Goal: Feedback & Contribution: Contribute content

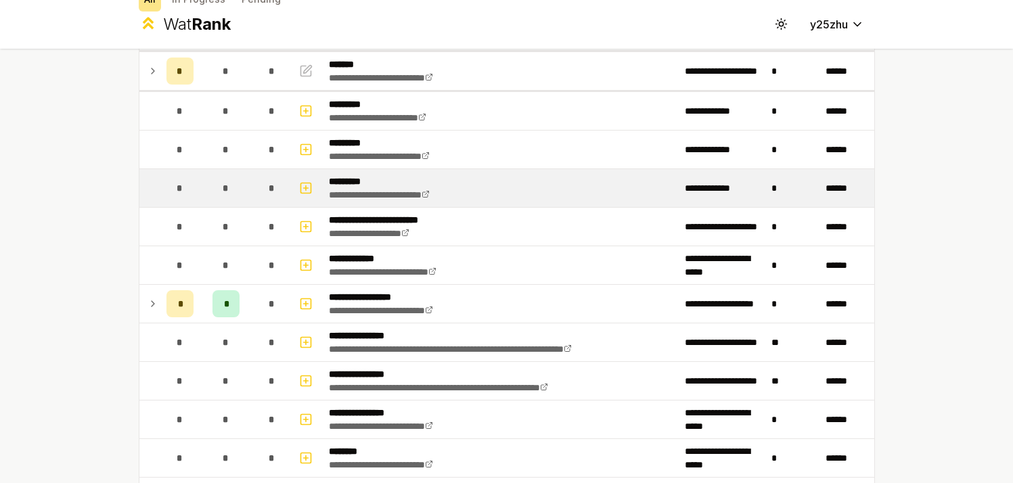
scroll to position [118, 0]
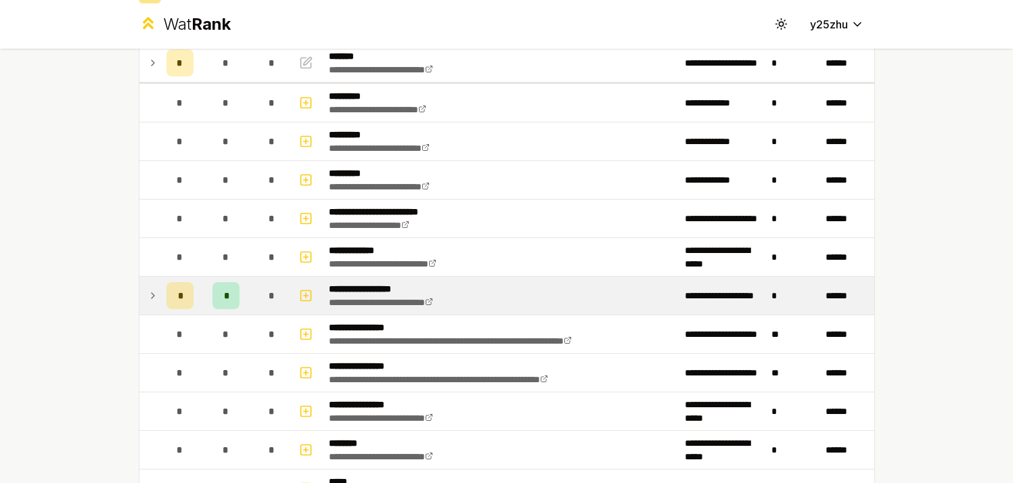
click at [148, 298] on icon at bounding box center [153, 296] width 11 height 16
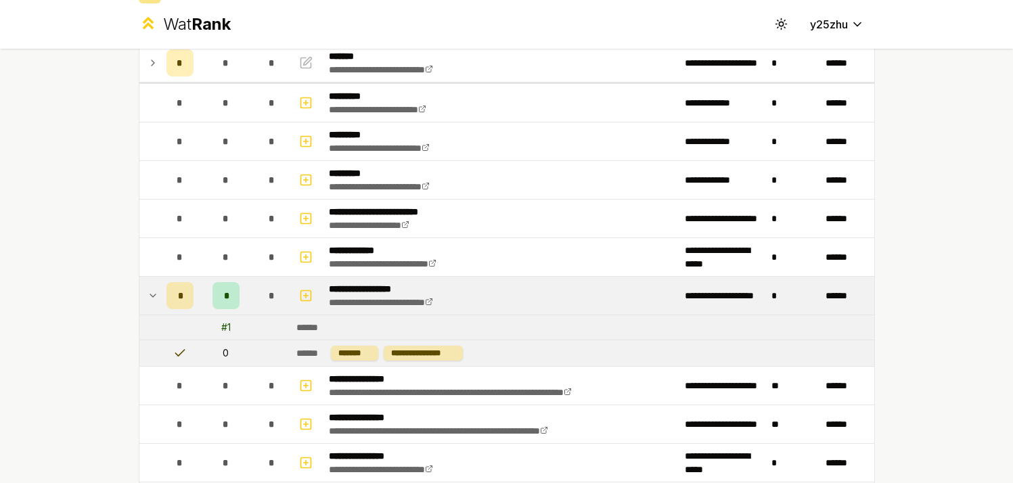
click at [148, 297] on icon at bounding box center [153, 296] width 11 height 16
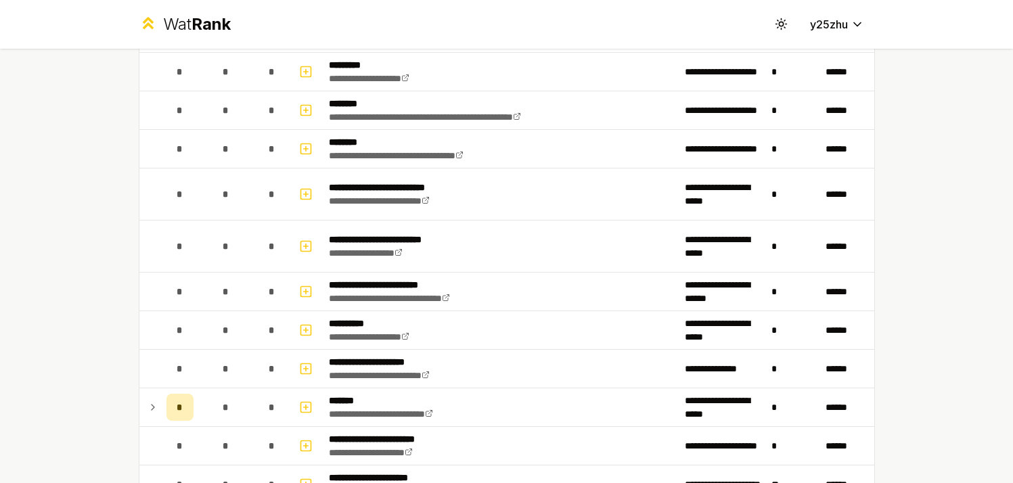
scroll to position [1163, 0]
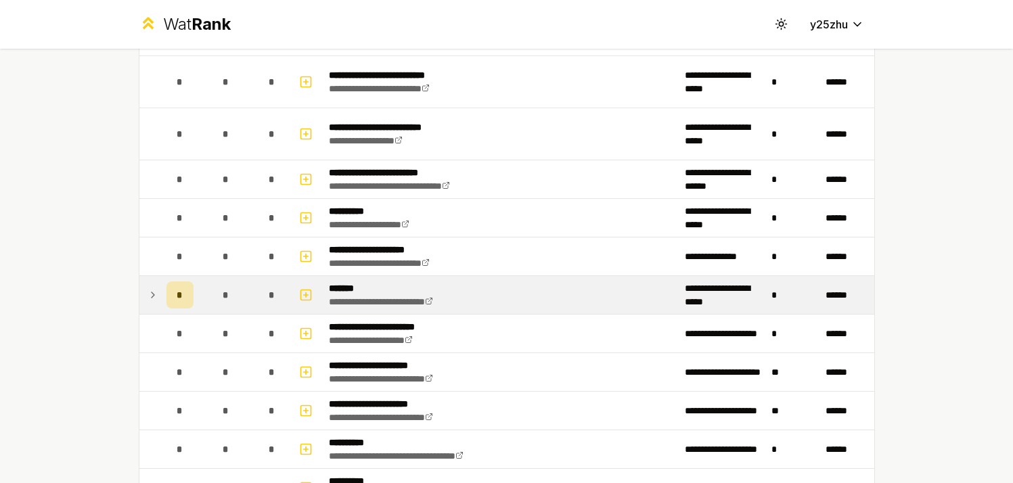
click at [139, 296] on td at bounding box center [150, 295] width 22 height 38
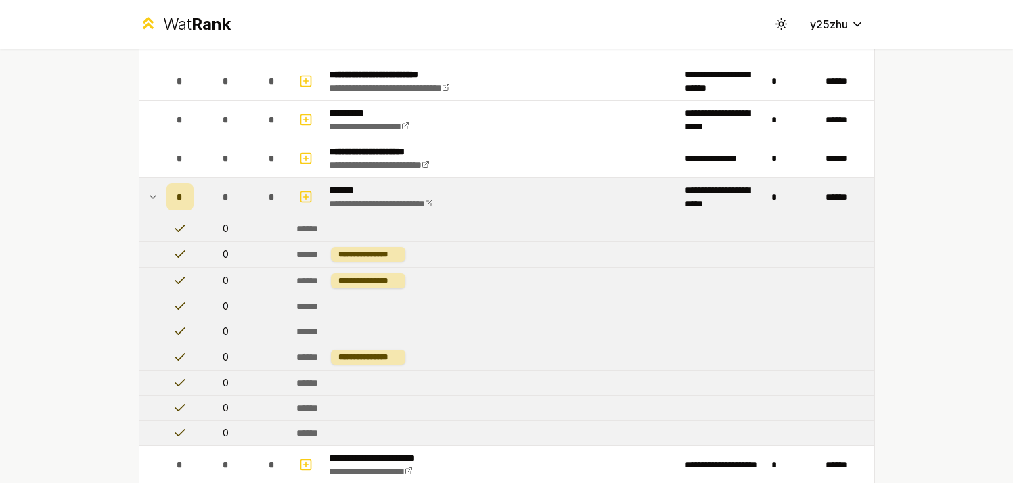
click at [140, 198] on td at bounding box center [150, 197] width 22 height 38
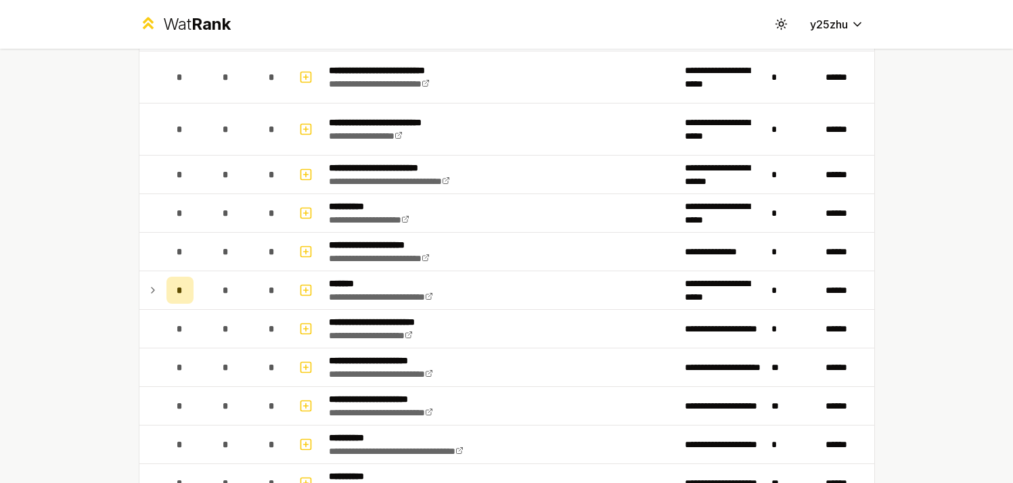
scroll to position [1213, 0]
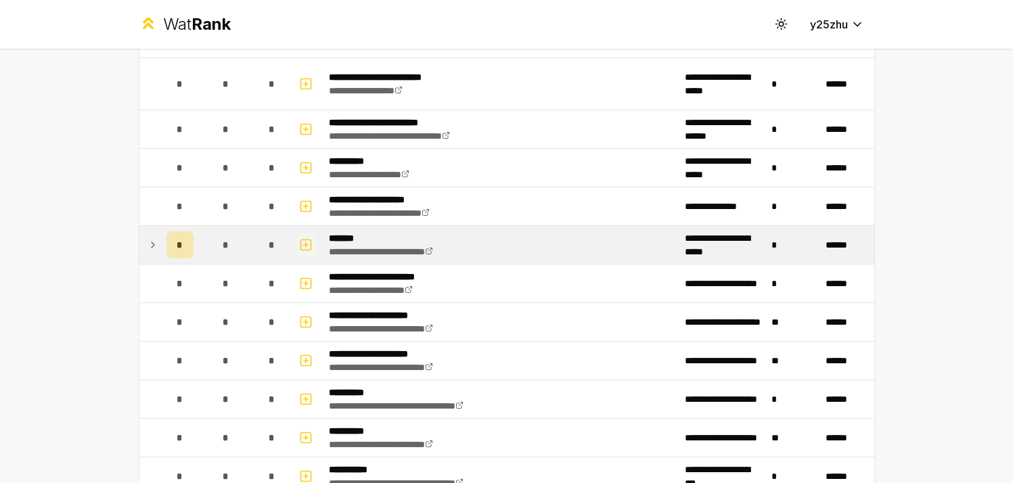
click at [299, 246] on icon "button" at bounding box center [306, 245] width 14 height 16
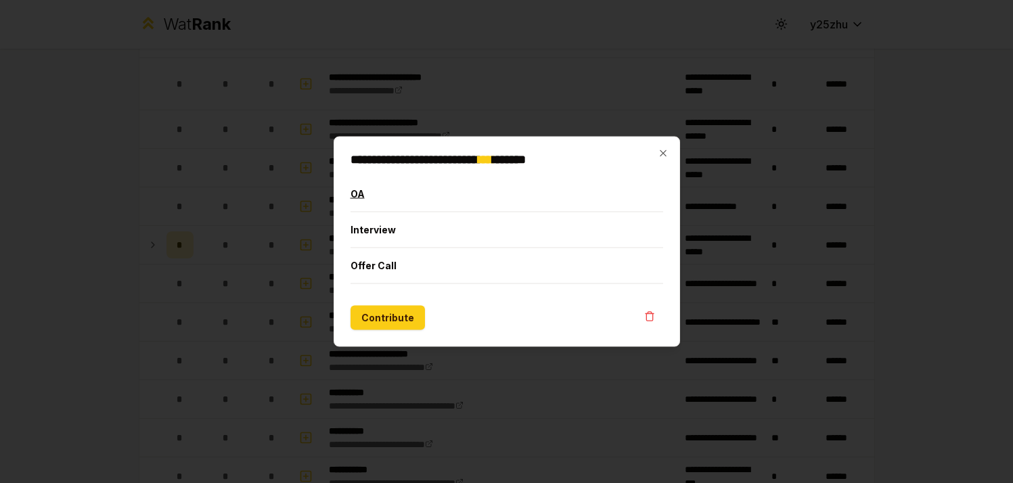
click at [366, 192] on button "OA" at bounding box center [507, 194] width 313 height 35
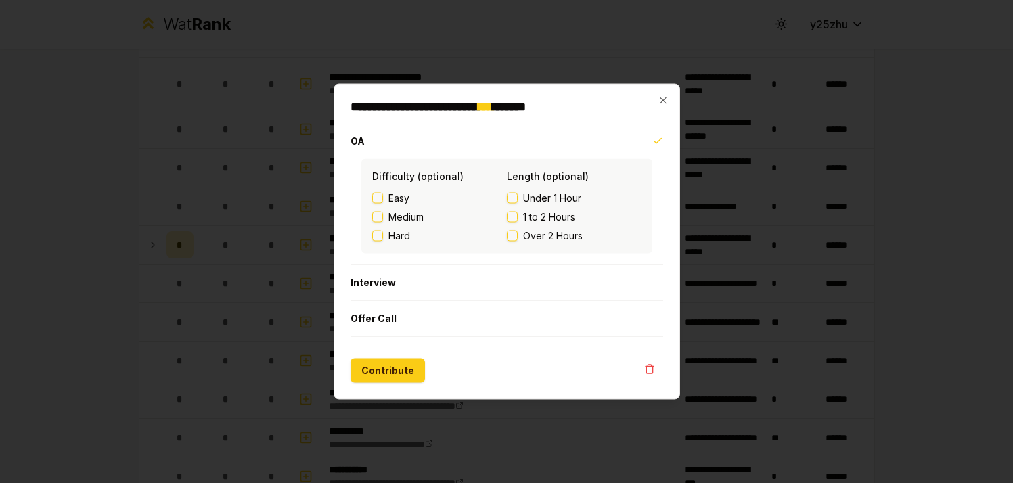
click at [508, 212] on button "1 to 2 Hours" at bounding box center [512, 217] width 11 height 11
click at [399, 374] on button "Contribute" at bounding box center [388, 371] width 74 height 24
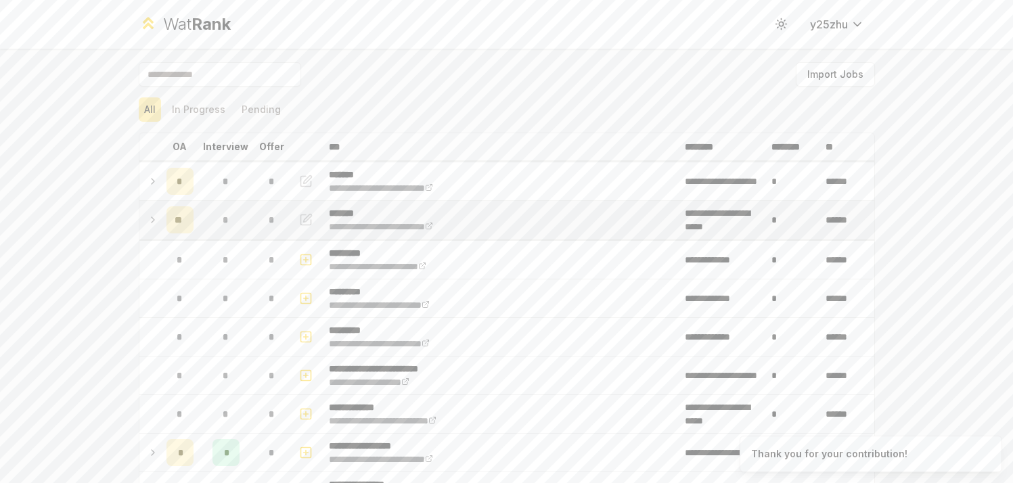
click at [148, 212] on icon at bounding box center [153, 220] width 11 height 16
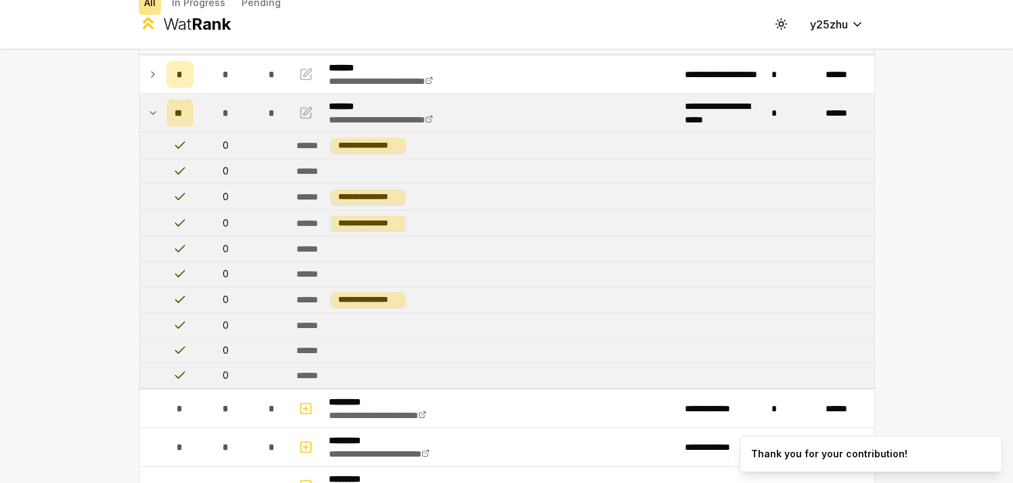
scroll to position [3, 0]
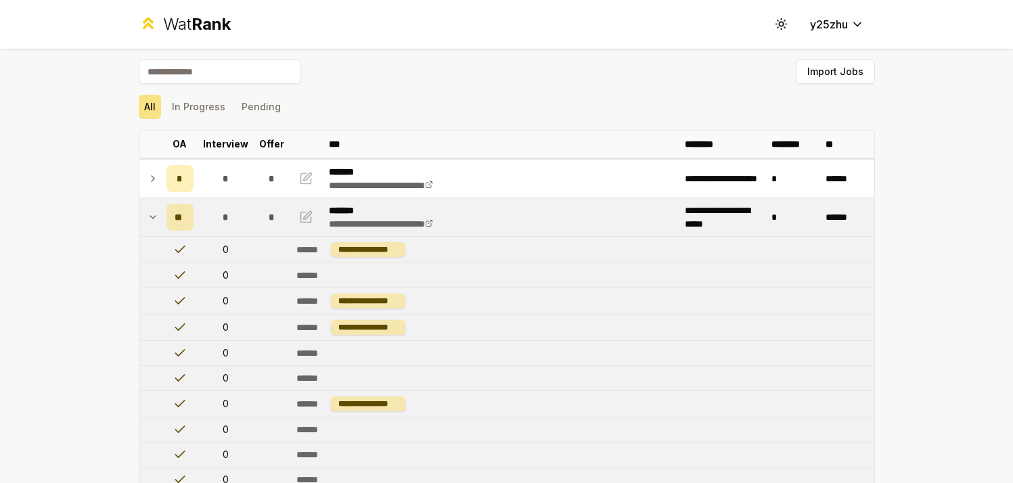
click at [150, 217] on icon at bounding box center [152, 217] width 5 height 3
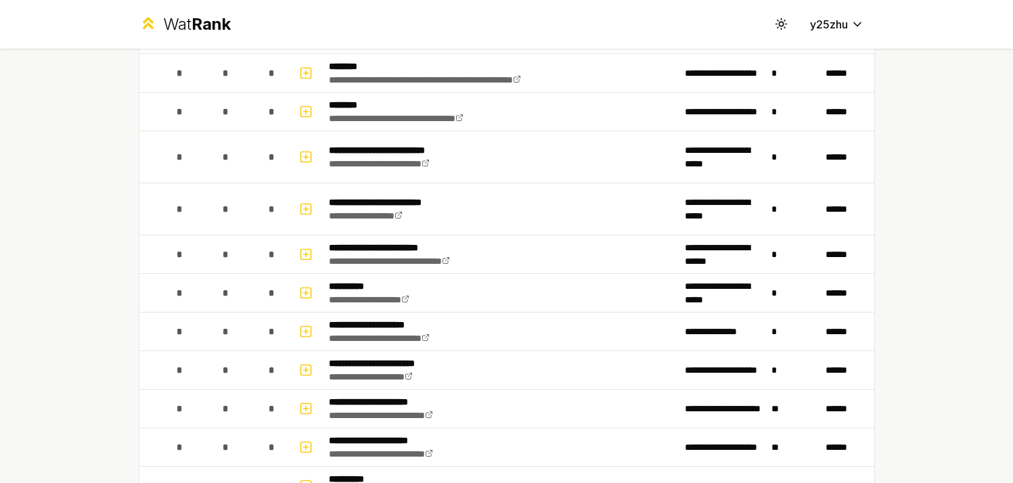
scroll to position [1116, 0]
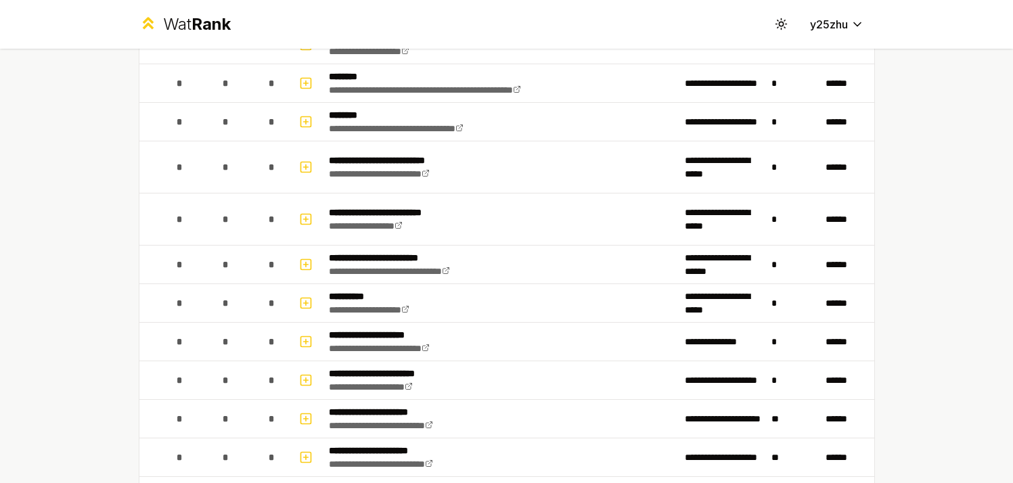
click at [560, 177] on td "**********" at bounding box center [502, 166] width 356 height 51
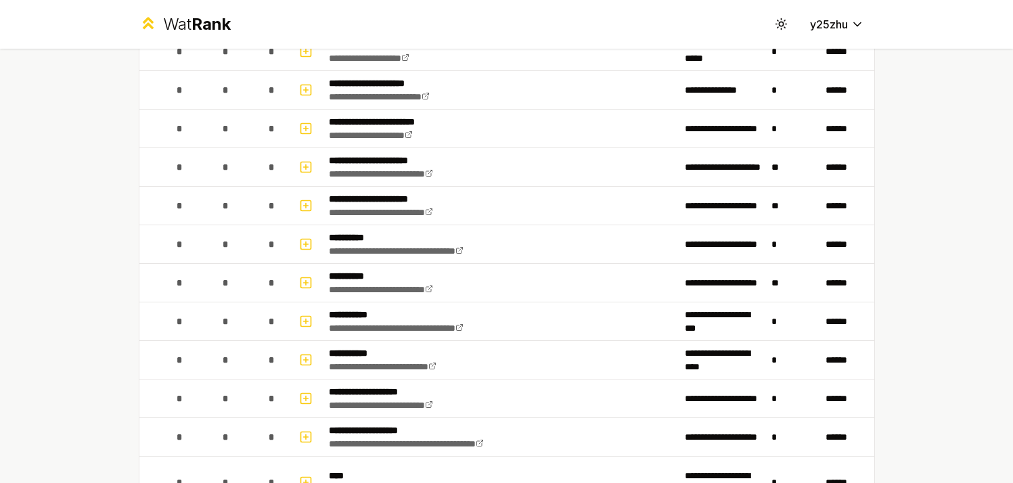
scroll to position [1516, 0]
